Goal: Browse casually

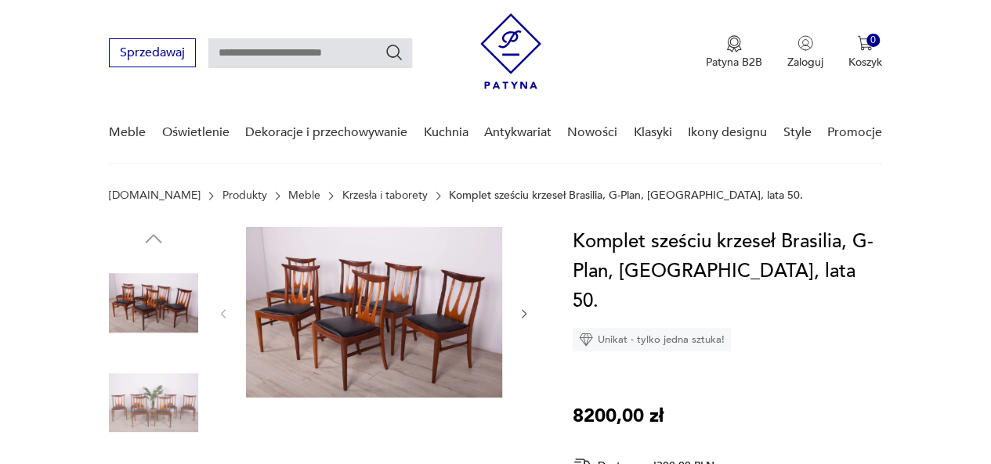
click at [172, 294] on img at bounding box center [153, 302] width 89 height 89
click at [172, 295] on img at bounding box center [153, 302] width 89 height 89
click at [324, 319] on img at bounding box center [374, 312] width 256 height 171
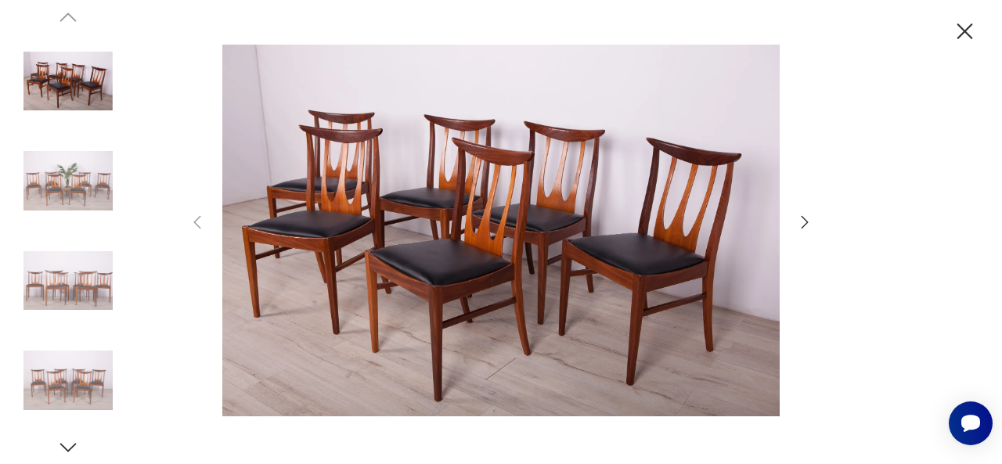
click at [803, 224] on icon "button" at bounding box center [805, 222] width 19 height 19
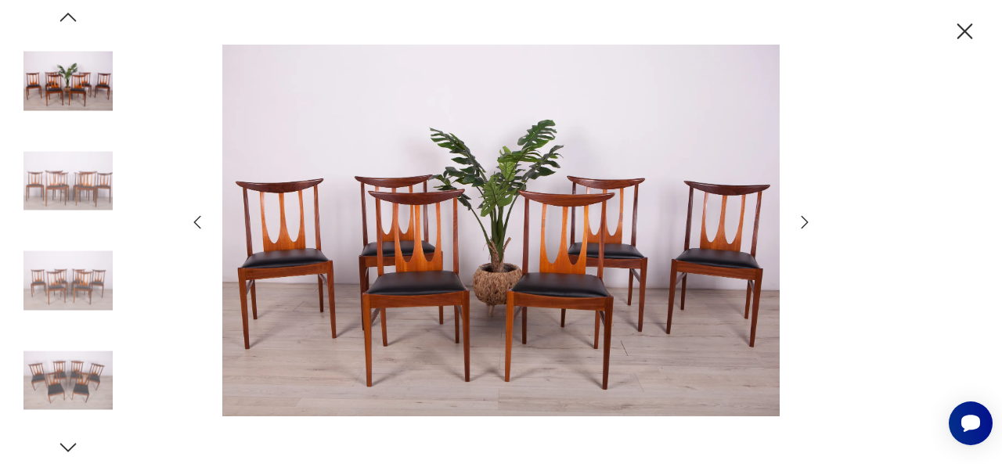
click at [803, 225] on icon "button" at bounding box center [805, 222] width 19 height 19
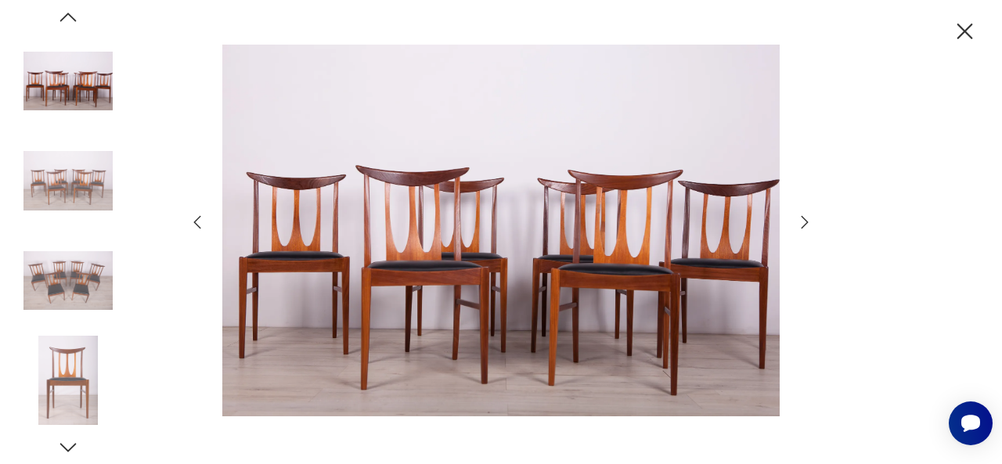
click at [803, 225] on icon "button" at bounding box center [805, 222] width 19 height 19
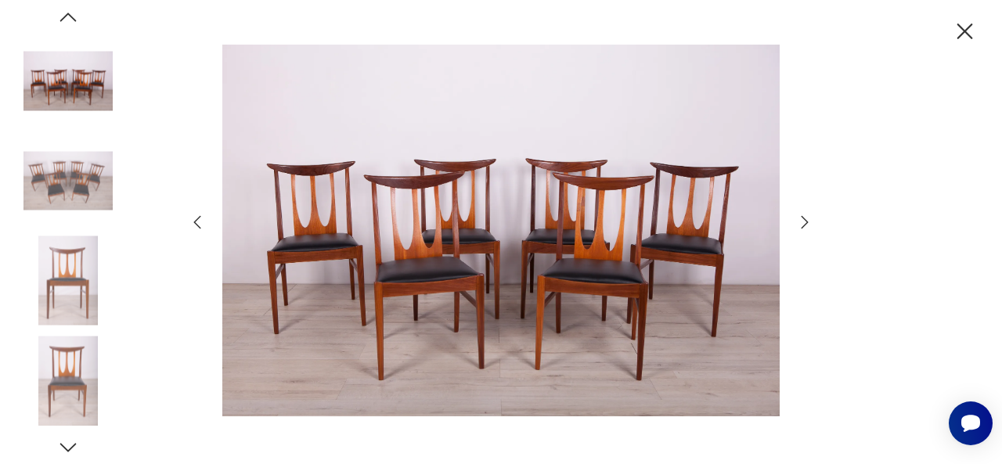
click at [802, 225] on icon "button" at bounding box center [805, 222] width 19 height 19
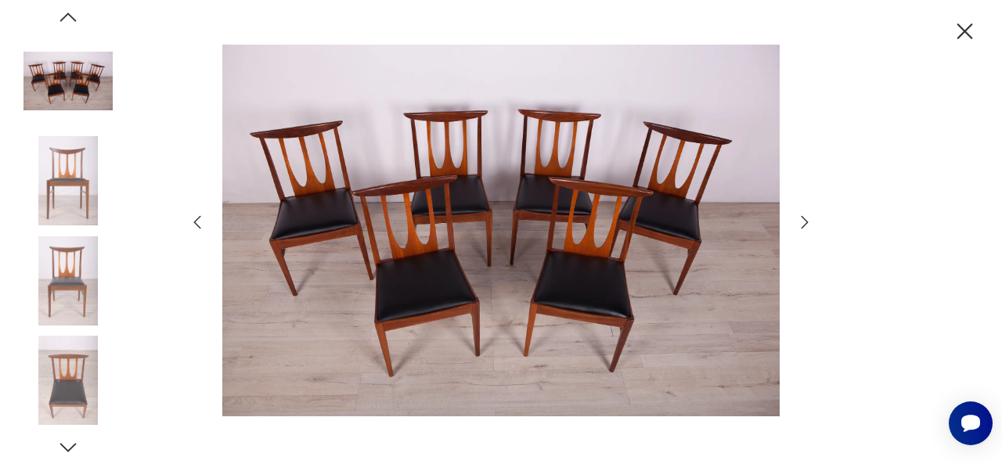
click at [802, 225] on icon "button" at bounding box center [805, 222] width 19 height 19
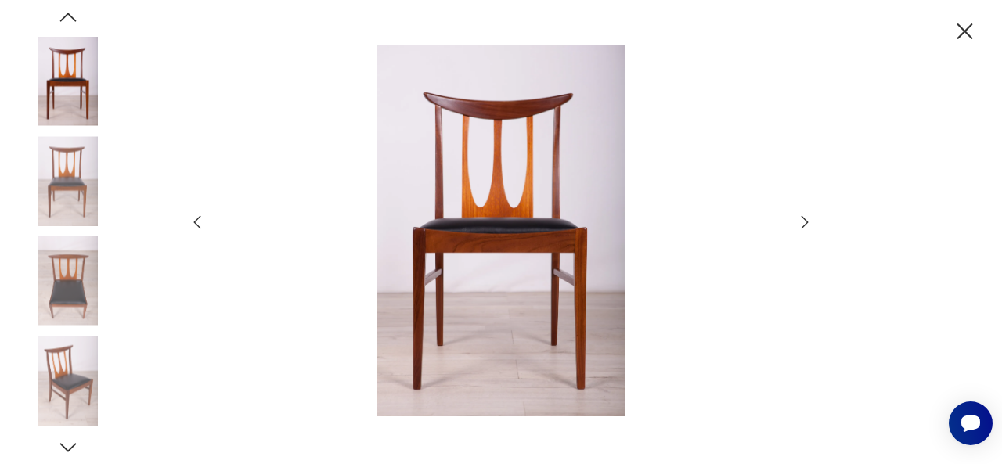
click at [802, 225] on icon "button" at bounding box center [805, 222] width 19 height 19
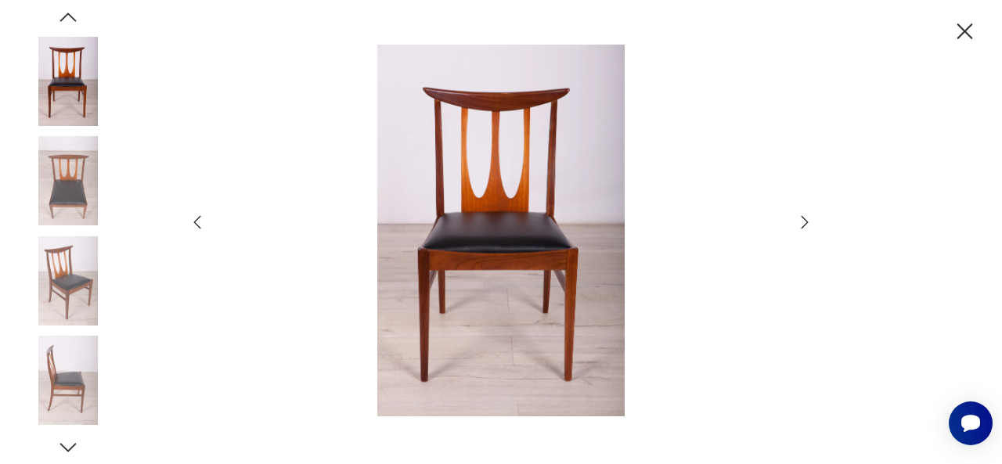
click at [802, 225] on icon "button" at bounding box center [805, 222] width 19 height 19
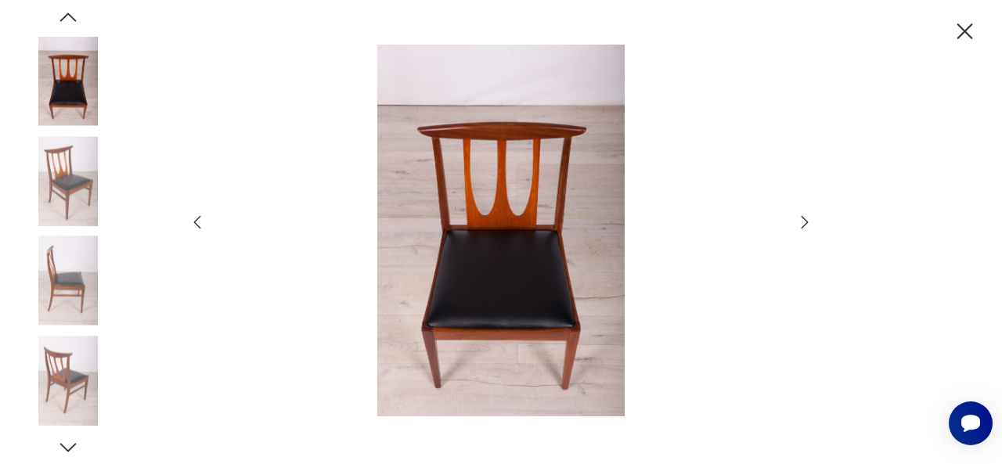
click at [802, 225] on icon "button" at bounding box center [805, 222] width 19 height 19
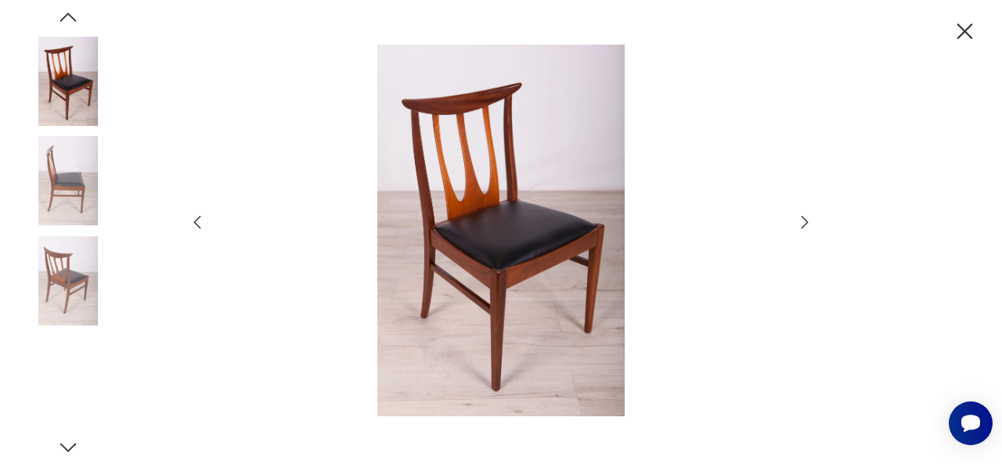
click at [802, 225] on icon "button" at bounding box center [805, 222] width 19 height 19
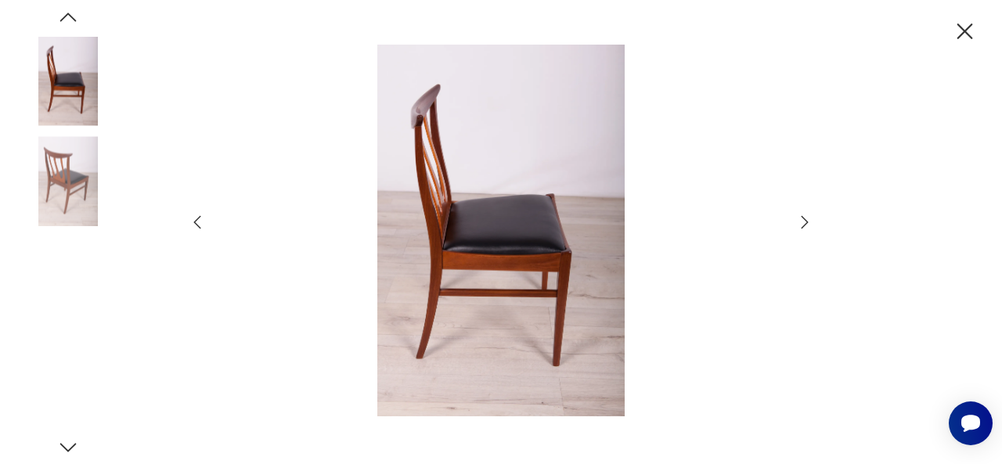
click at [802, 225] on icon "button" at bounding box center [805, 222] width 19 height 19
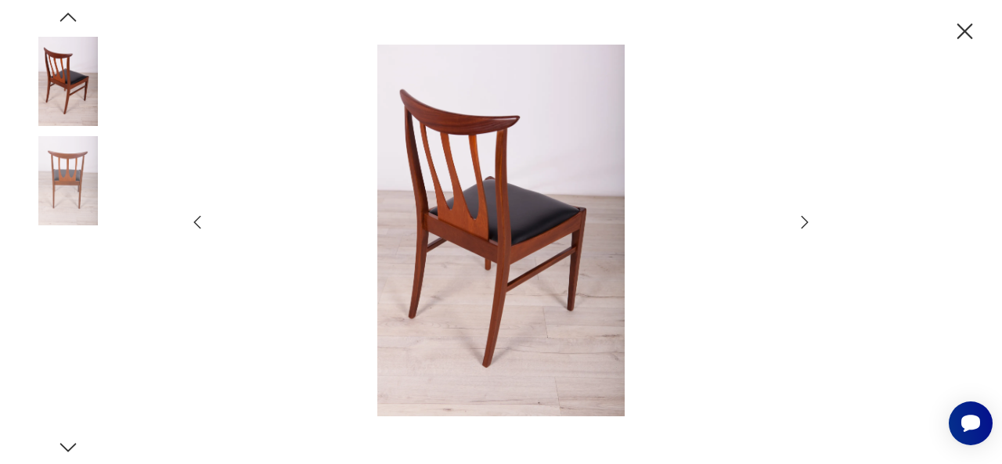
click at [802, 225] on icon "button" at bounding box center [805, 222] width 19 height 19
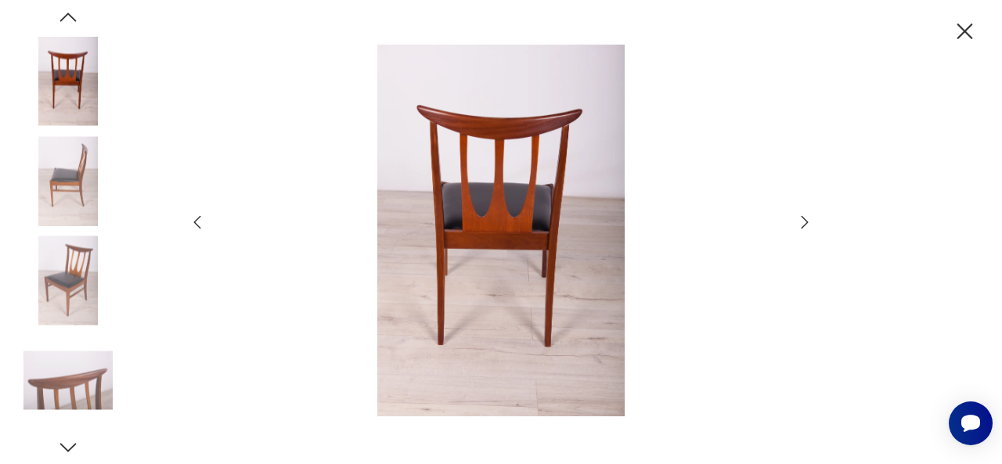
click at [966, 24] on icon "button" at bounding box center [965, 31] width 27 height 27
